Goal: Task Accomplishment & Management: Use online tool/utility

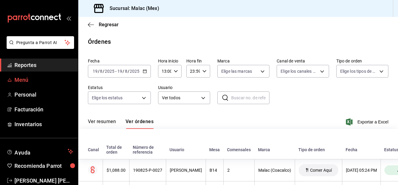
scroll to position [162, 0]
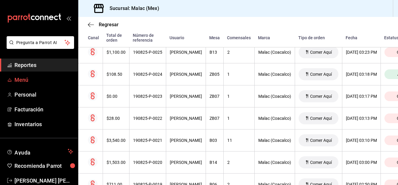
click at [41, 82] on span "Menú" at bounding box center [43, 80] width 59 height 8
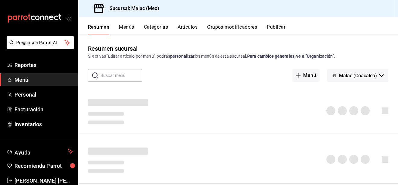
click at [195, 27] on button "Artículos" at bounding box center [188, 29] width 20 height 10
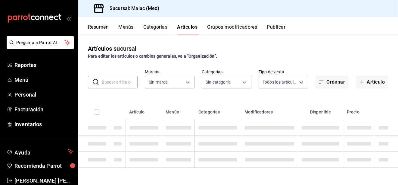
type input "68cda390-11aa-4088-a87d-1ba274343c49"
click at [122, 83] on input "text" at bounding box center [120, 82] width 36 height 12
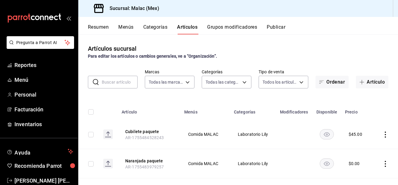
type input "62acb94c-48cc-4ea2-94c5-7a3034cc0356,8a2221b7-f6f0-4abf-9149-9c85b93286dd,c6b4b…"
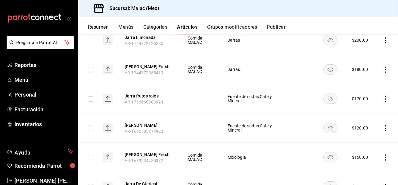
scroll to position [241, 0]
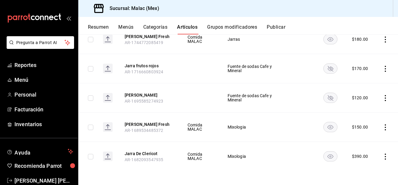
type input "jarra"
click at [324, 127] on rect "availability-product" at bounding box center [331, 127] width 14 height 10
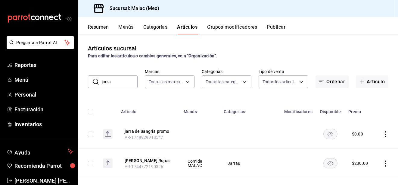
scroll to position [0, 0]
